Goal: Task Accomplishment & Management: Manage account settings

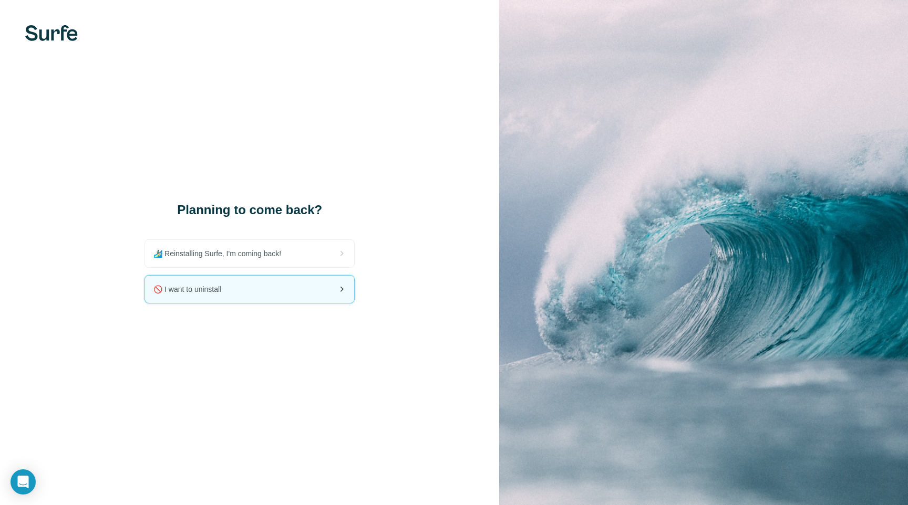
click at [329, 276] on div "🚫 I want to uninstall" at bounding box center [249, 289] width 209 height 27
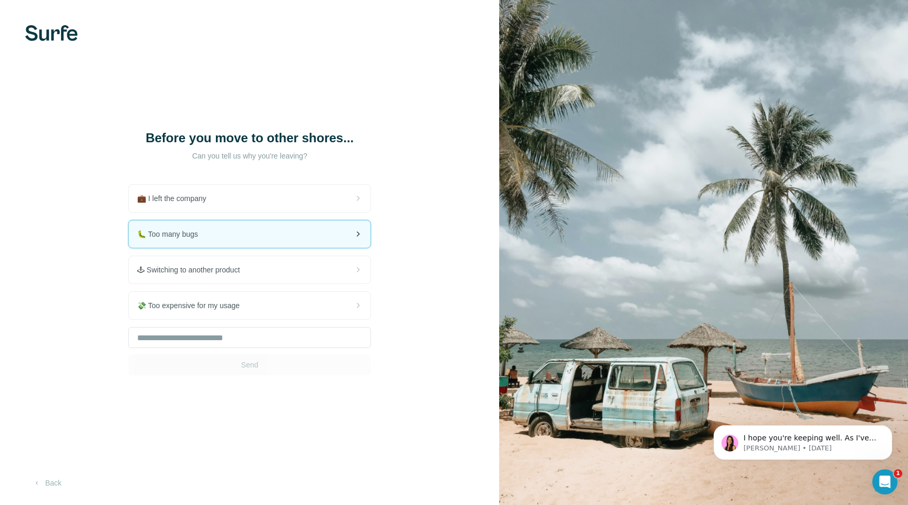
click at [287, 239] on div "🐛 Too many bugs" at bounding box center [250, 234] width 242 height 27
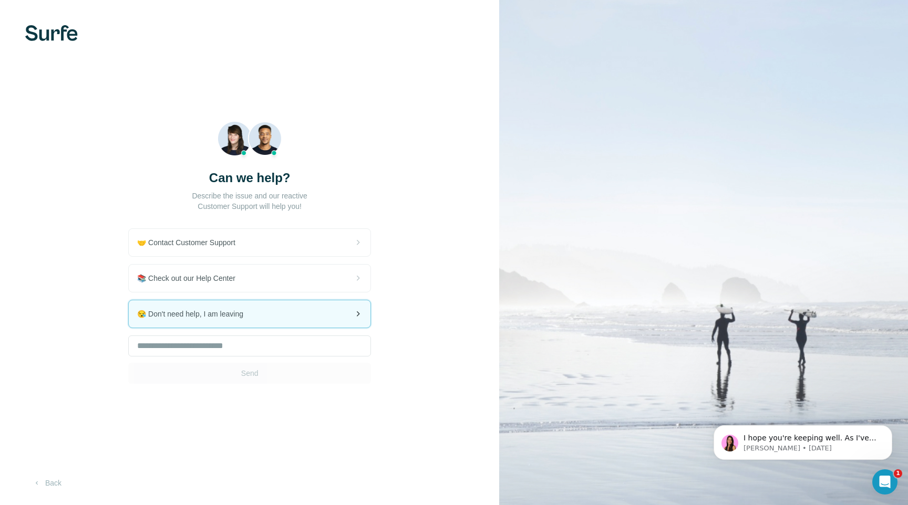
click at [262, 318] on div "😪 Don't need help, I am leaving" at bounding box center [250, 313] width 242 height 27
